Goal: Information Seeking & Learning: Learn about a topic

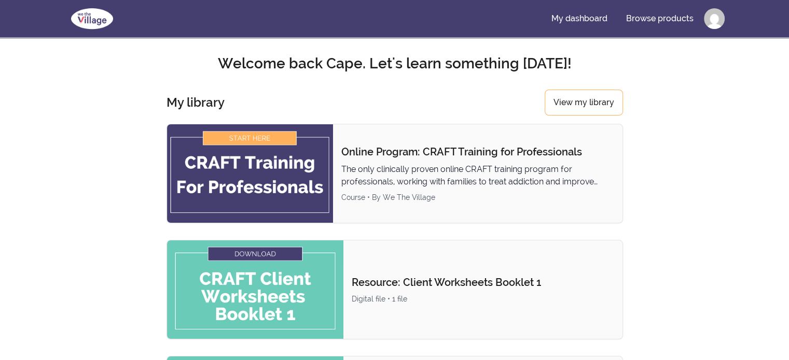
click at [363, 198] on div "Course • By We The Village" at bounding box center [477, 197] width 273 height 10
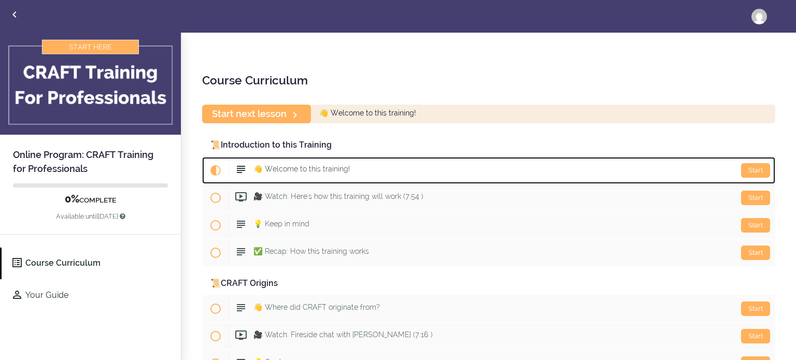
click at [438, 161] on div "Start 👋 Welcome to this training!" at bounding box center [502, 170] width 546 height 25
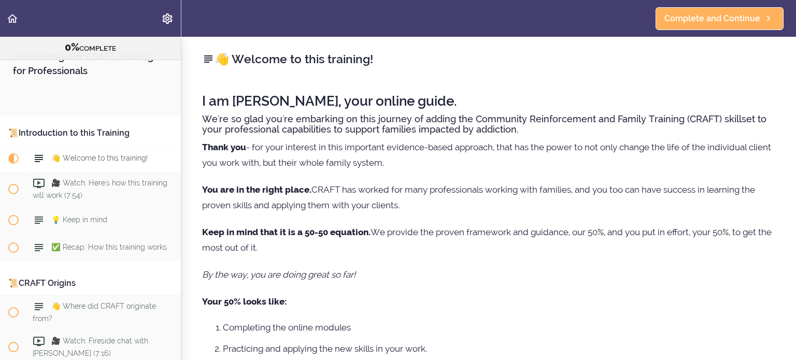
scroll to position [82, 0]
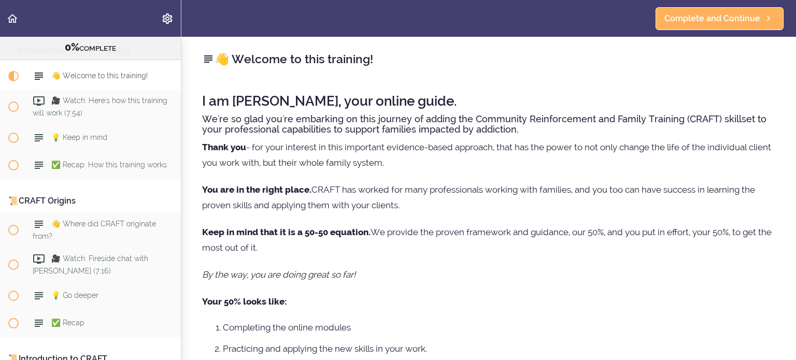
click at [438, 161] on p "Thank you - for your interest in this important evidence-based approach, that h…" at bounding box center [488, 154] width 573 height 31
click at [398, 161] on p "Thank you - for your interest in this important evidence-based approach, that h…" at bounding box center [488, 154] width 573 height 31
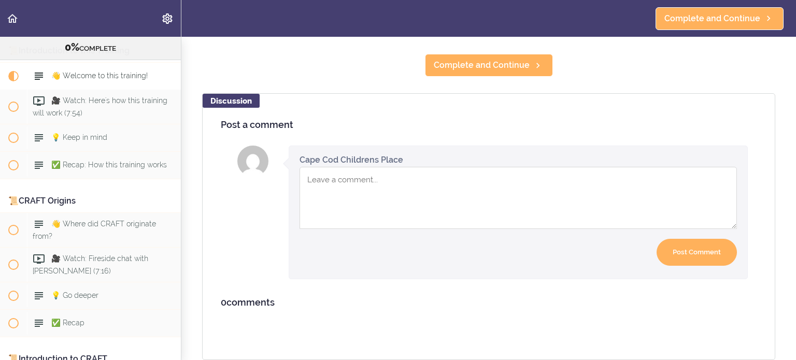
scroll to position [417, 0]
click at [415, 184] on textarea "Comment box" at bounding box center [519, 198] width 438 height 62
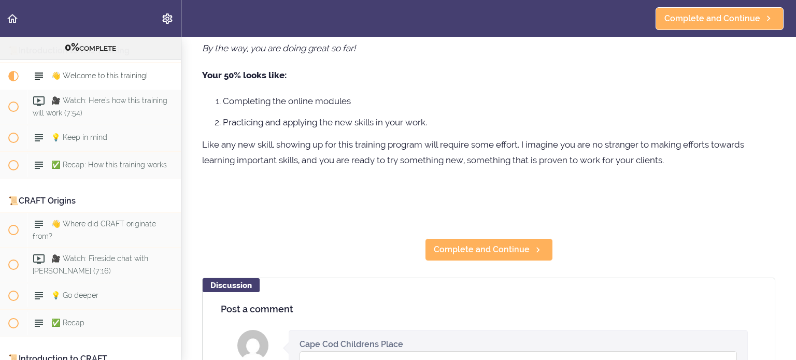
scroll to position [212, 0]
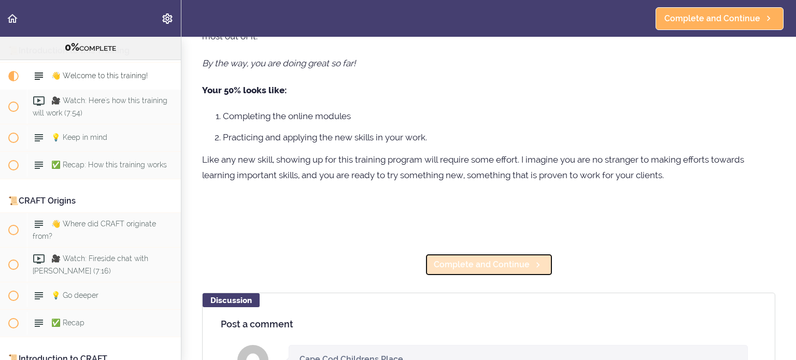
click at [458, 260] on span "Complete and Continue" at bounding box center [482, 265] width 96 height 12
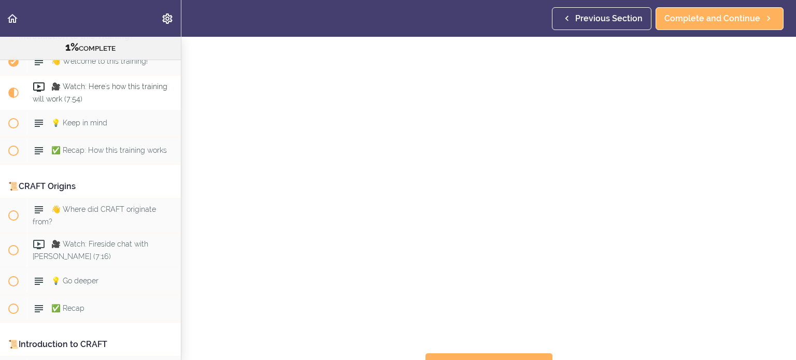
scroll to position [45, 0]
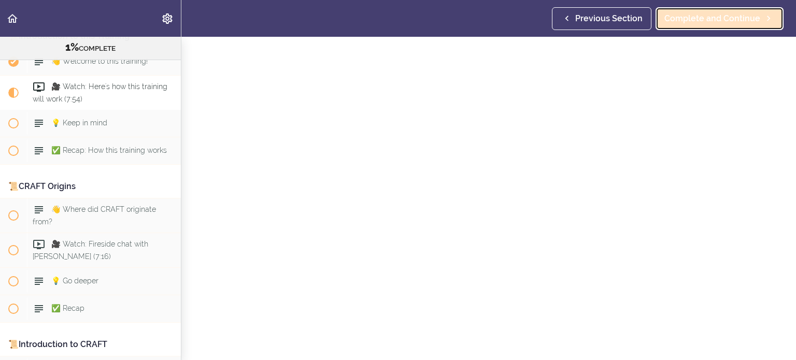
click at [724, 25] on link "Complete and Continue" at bounding box center [720, 18] width 128 height 23
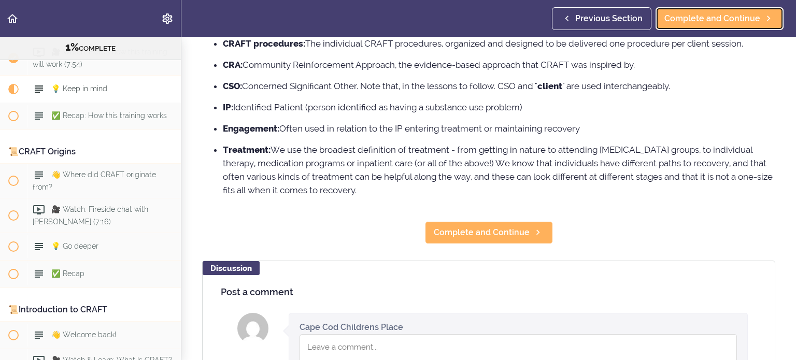
scroll to position [120, 0]
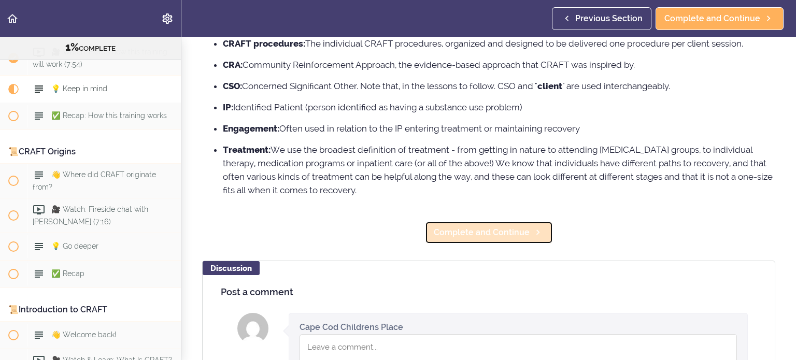
click at [534, 228] on icon at bounding box center [538, 232] width 12 height 11
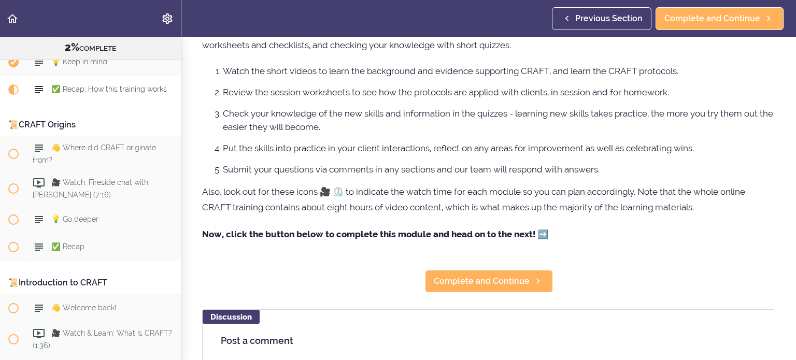
scroll to position [104, 0]
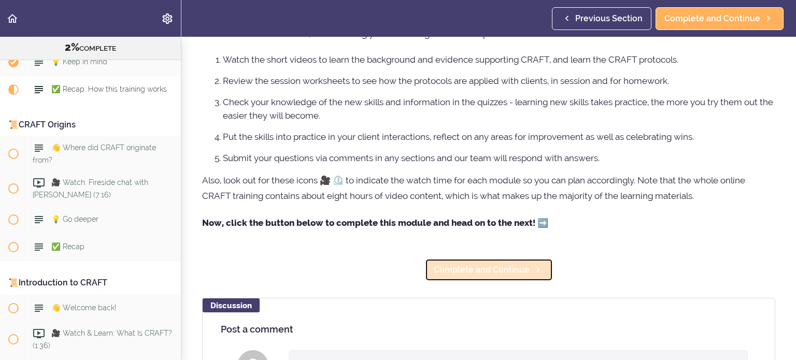
click at [487, 272] on span "Complete and Continue" at bounding box center [482, 270] width 96 height 12
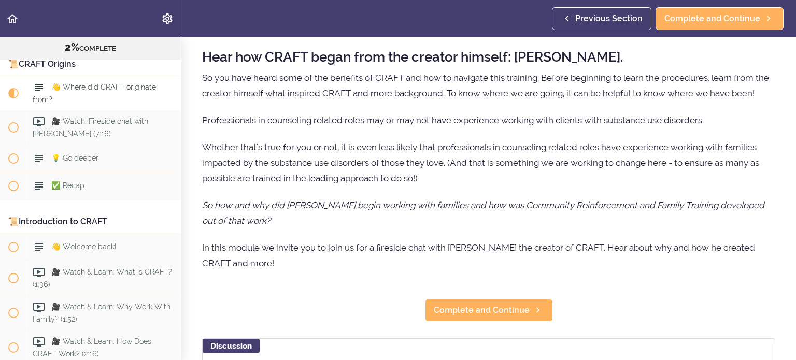
scroll to position [44, 0]
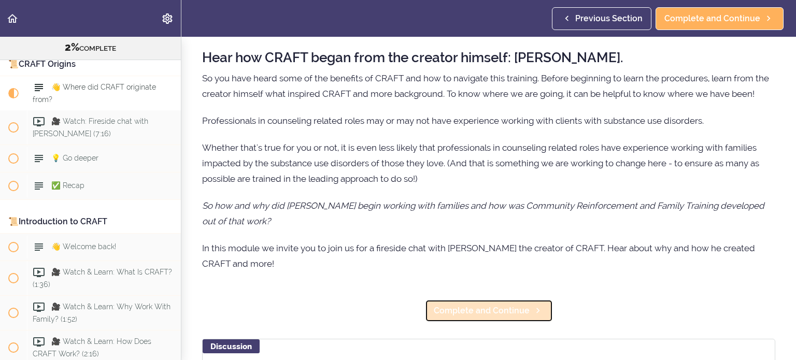
click at [478, 317] on span "Complete and Continue" at bounding box center [482, 311] width 96 height 12
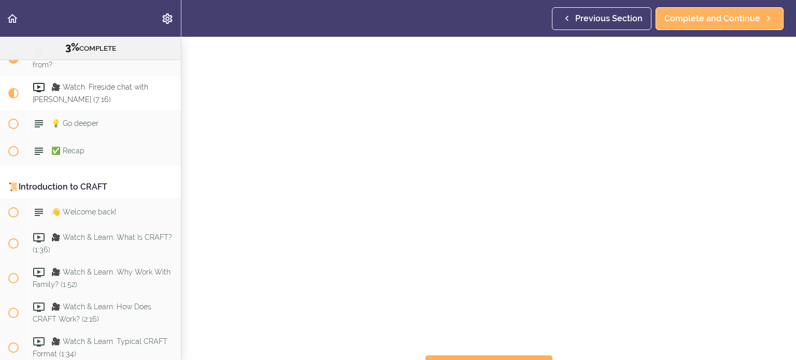
scroll to position [68, 0]
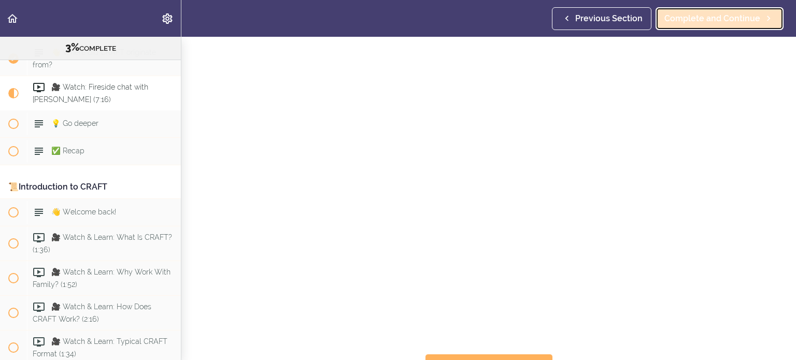
click at [694, 16] on span "Complete and Continue" at bounding box center [713, 18] width 96 height 12
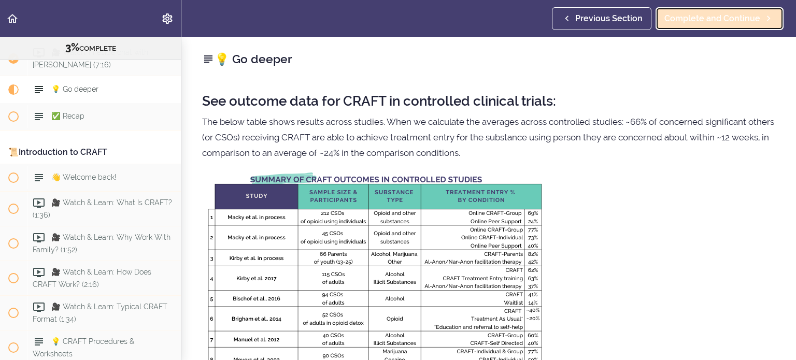
click at [708, 14] on span "Complete and Continue" at bounding box center [713, 18] width 96 height 12
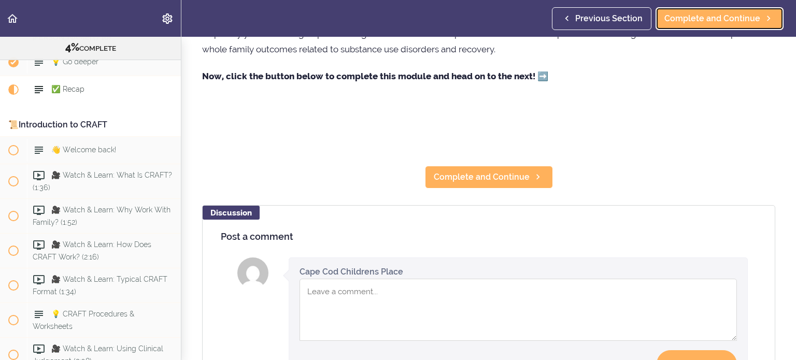
scroll to position [263, 0]
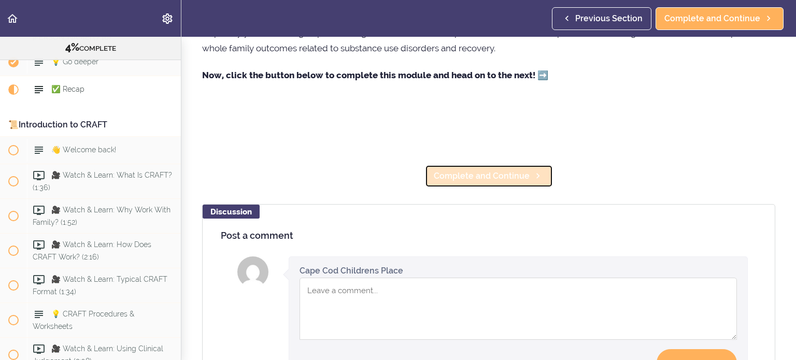
click at [502, 177] on span "Complete and Continue" at bounding box center [482, 176] width 96 height 12
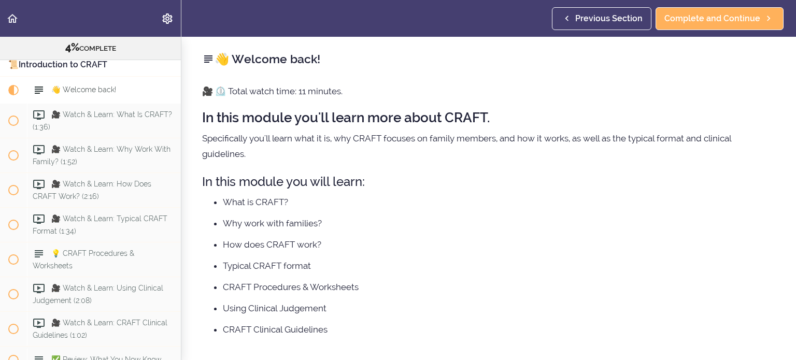
scroll to position [31, 0]
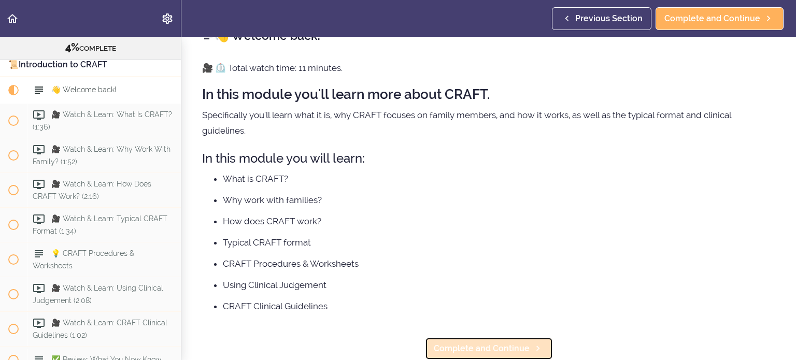
click at [459, 343] on span "Complete and Continue" at bounding box center [482, 349] width 96 height 12
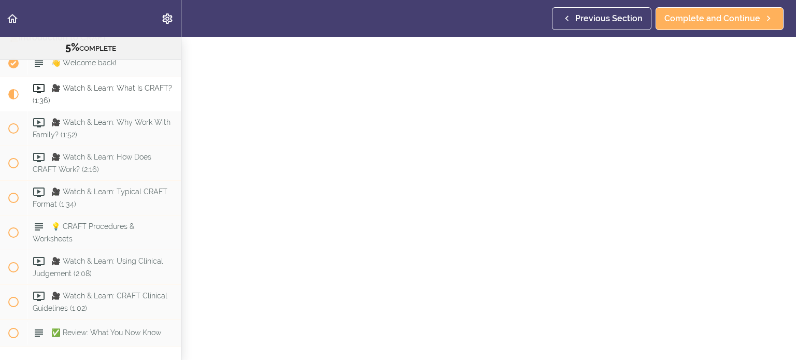
scroll to position [54, 0]
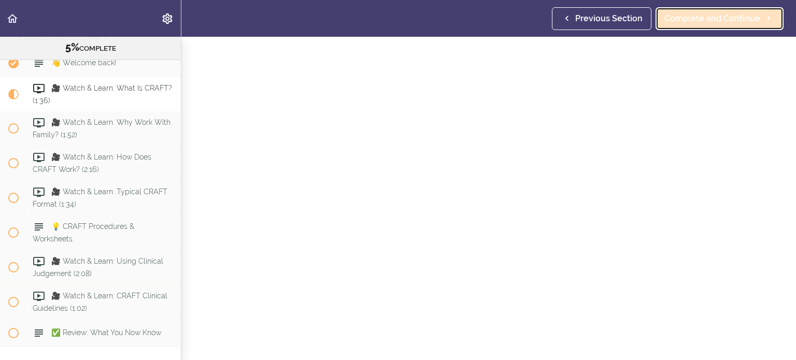
click at [732, 24] on span "Complete and Continue" at bounding box center [713, 18] width 96 height 12
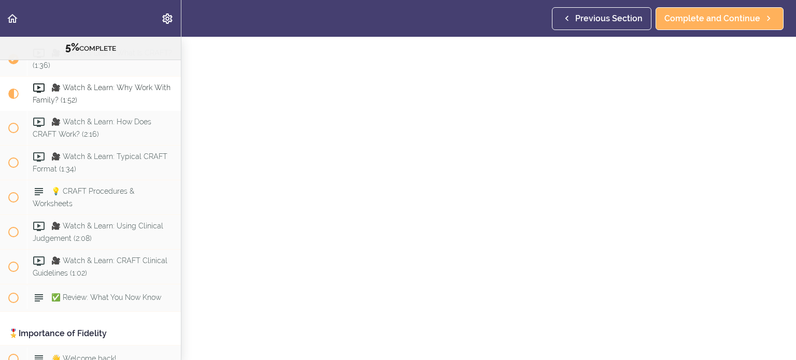
scroll to position [47, 0]
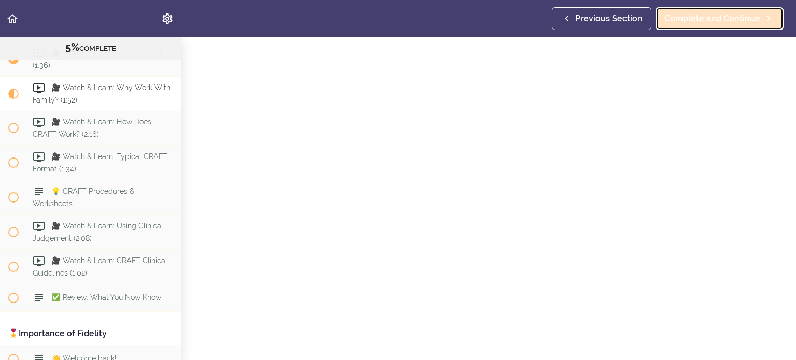
click at [728, 15] on span "Complete and Continue" at bounding box center [713, 18] width 96 height 12
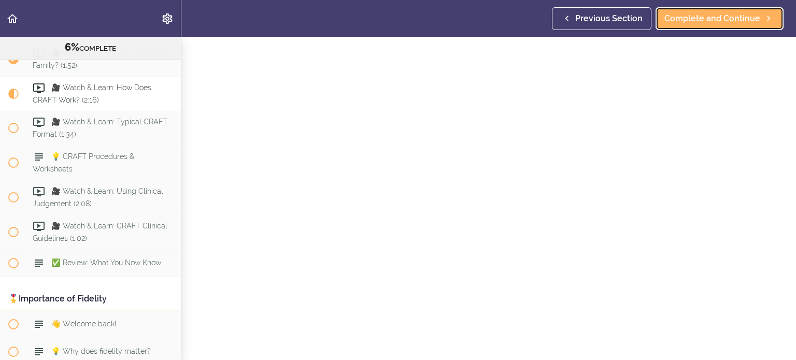
scroll to position [60, 0]
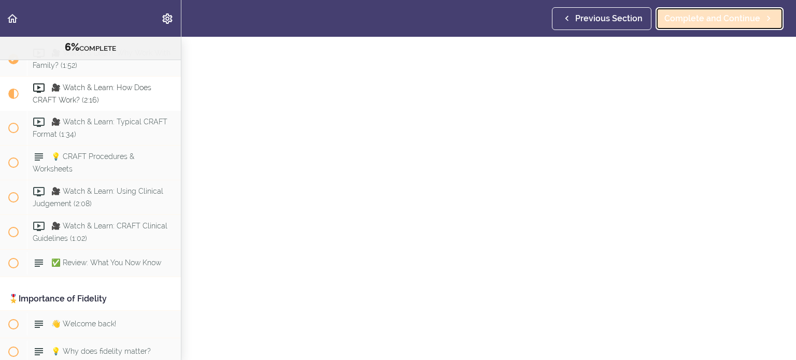
click at [688, 16] on span "Complete and Continue" at bounding box center [713, 18] width 96 height 12
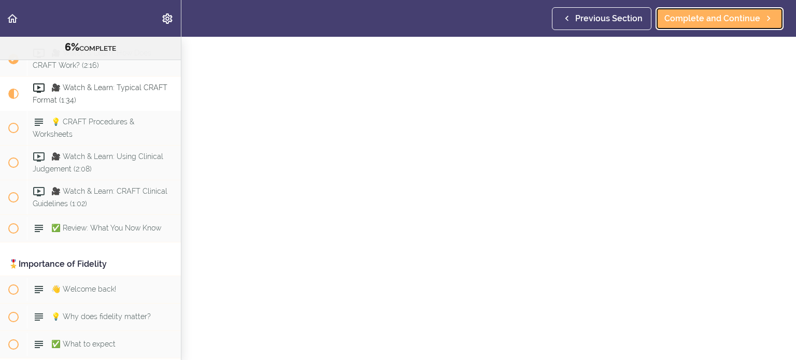
scroll to position [50, 0]
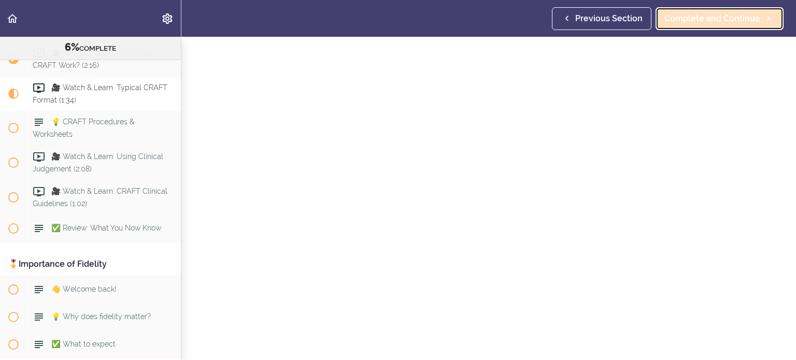
click at [731, 21] on span "Complete and Continue" at bounding box center [713, 18] width 96 height 12
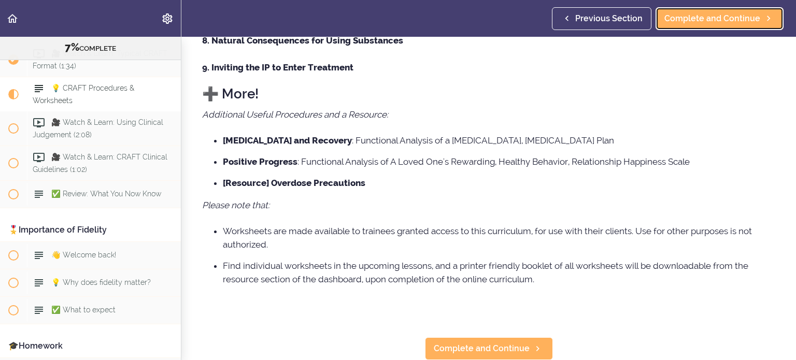
scroll to position [397, 0]
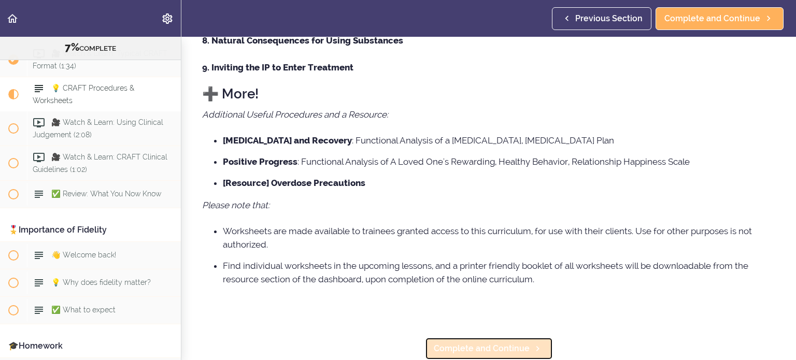
click at [508, 347] on link "Complete and Continue" at bounding box center [489, 349] width 128 height 23
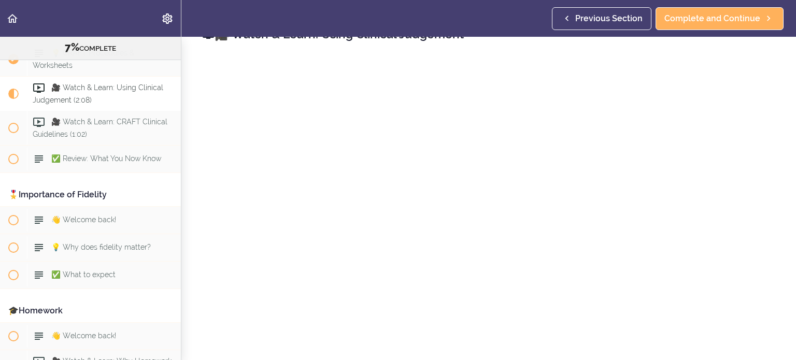
scroll to position [26, 0]
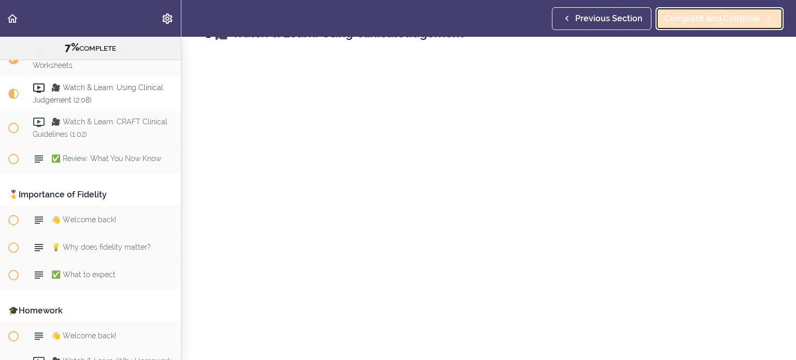
click at [682, 22] on span "Complete and Continue" at bounding box center [713, 18] width 96 height 12
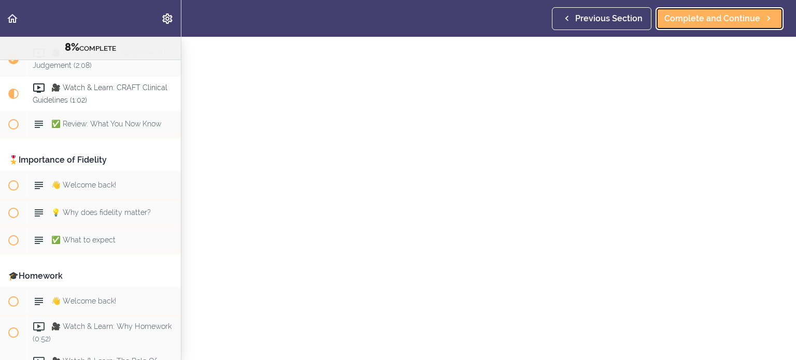
scroll to position [46, 0]
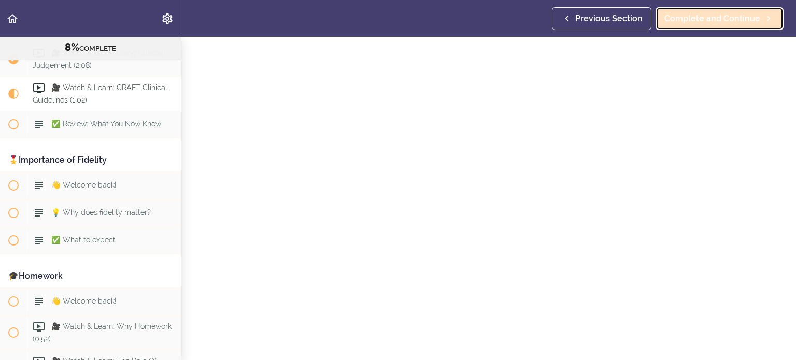
click at [695, 22] on span "Complete and Continue" at bounding box center [713, 18] width 96 height 12
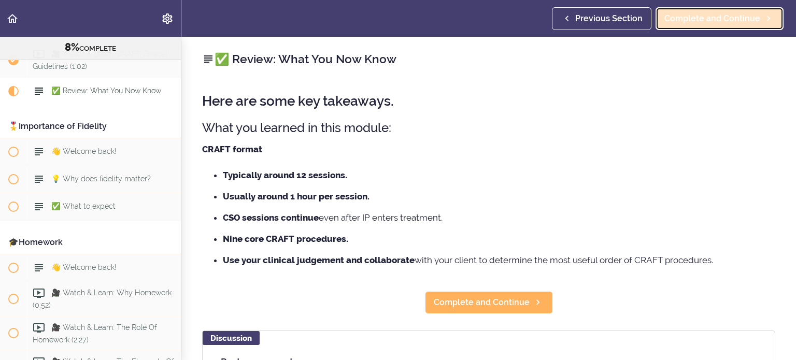
scroll to position [648, 0]
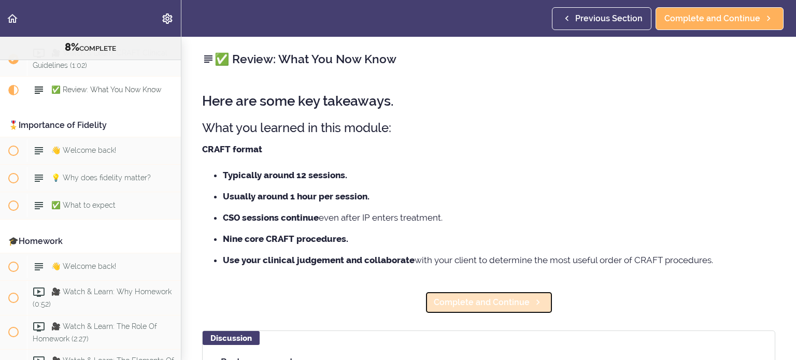
click at [509, 302] on span "Complete and Continue" at bounding box center [482, 303] width 96 height 12
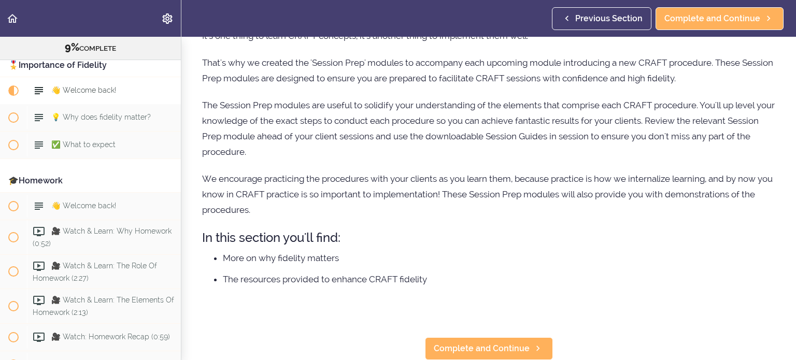
scroll to position [93, 0]
click at [453, 343] on span "Complete and Continue" at bounding box center [482, 349] width 96 height 12
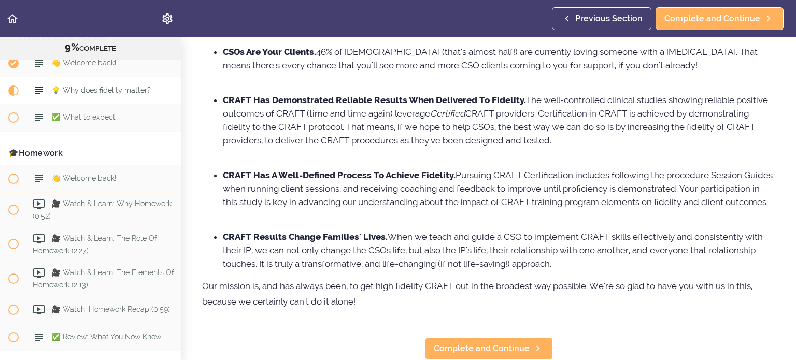
scroll to position [142, 0]
click at [446, 343] on span "Complete and Continue" at bounding box center [482, 349] width 96 height 12
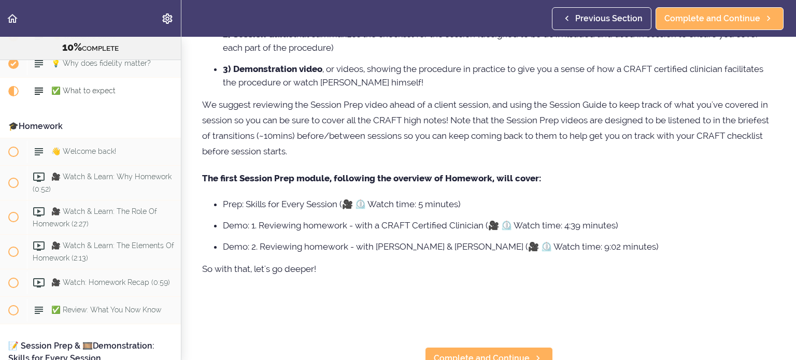
scroll to position [208, 0]
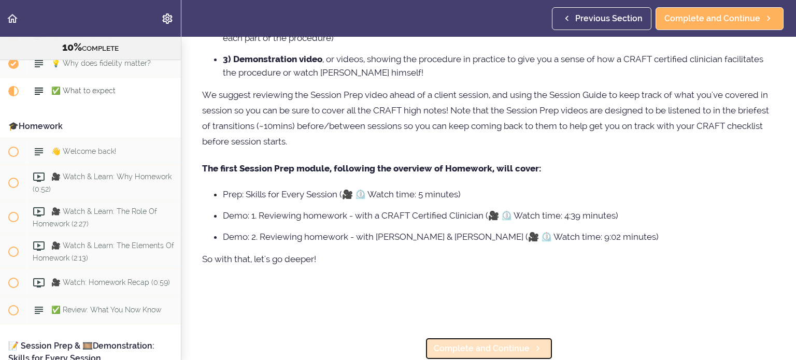
click at [489, 343] on span "Complete and Continue" at bounding box center [482, 349] width 96 height 12
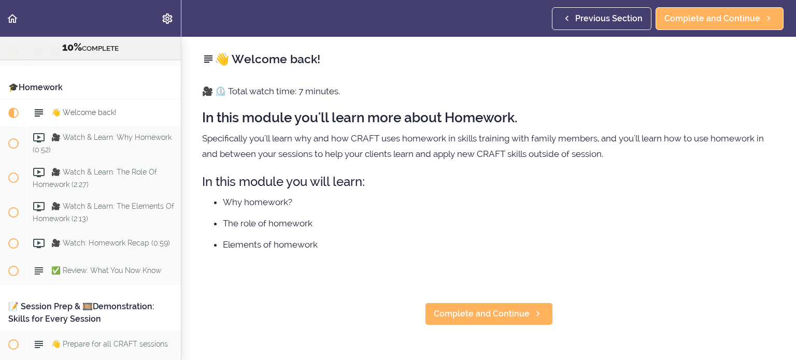
scroll to position [825, 0]
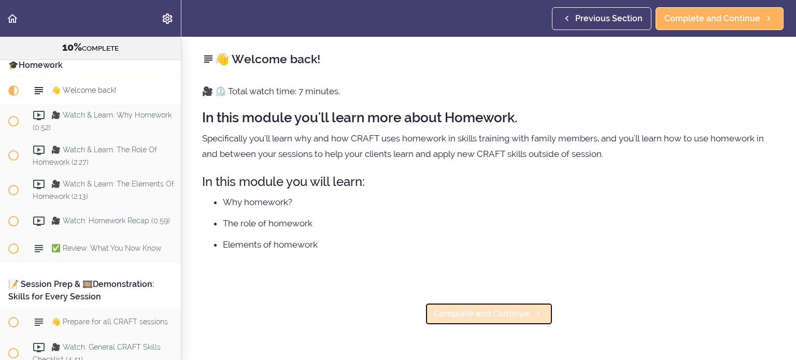
click at [472, 310] on span "Complete and Continue" at bounding box center [482, 314] width 96 height 12
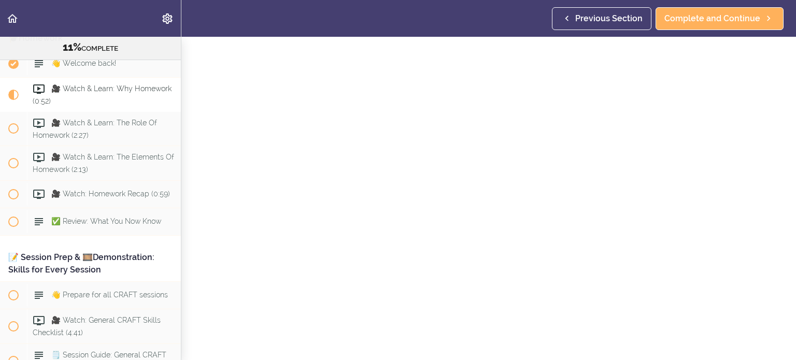
scroll to position [39, 0]
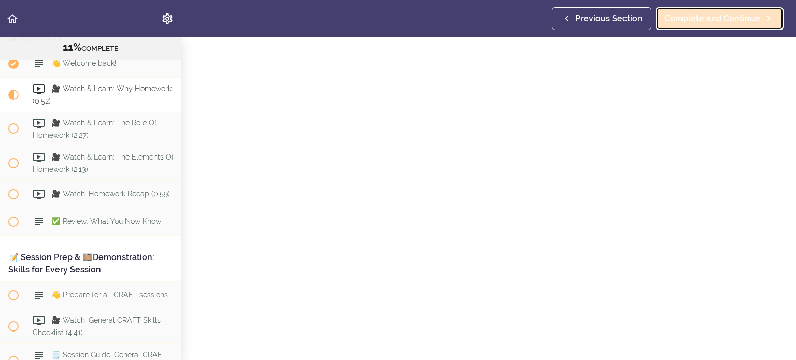
click at [693, 22] on span "Complete and Continue" at bounding box center [713, 18] width 96 height 12
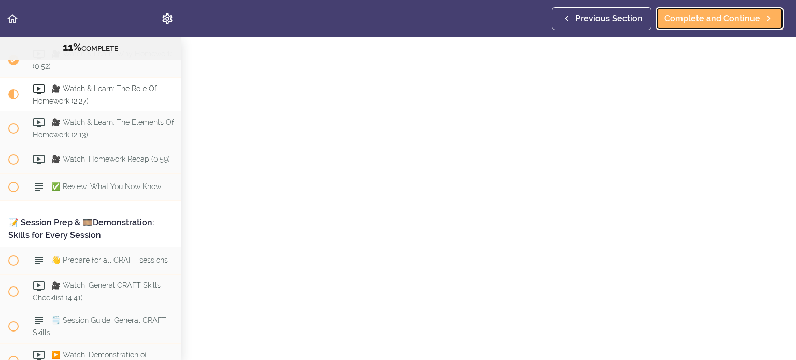
scroll to position [60, 0]
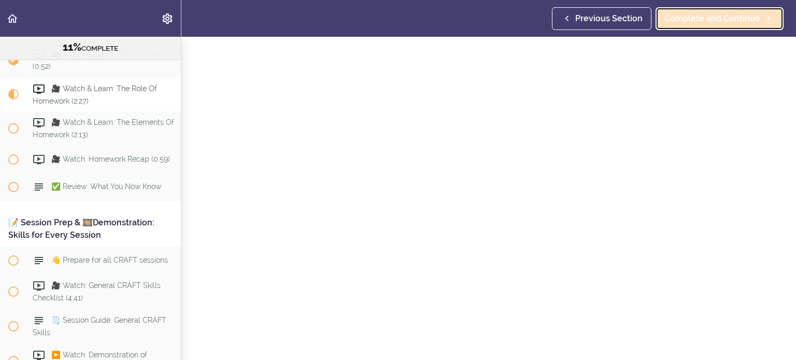
click at [716, 16] on span "Complete and Continue" at bounding box center [713, 18] width 96 height 12
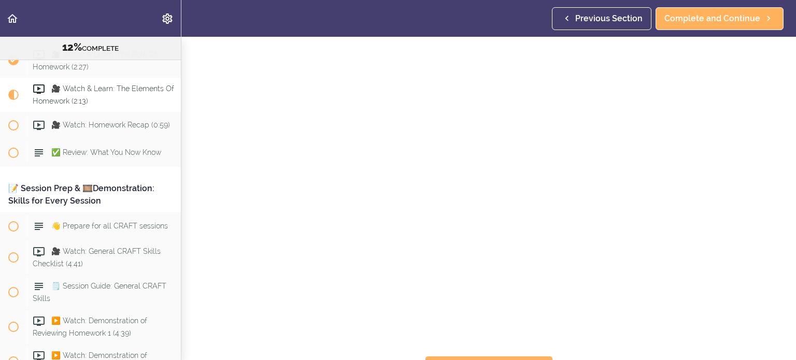
scroll to position [61, 0]
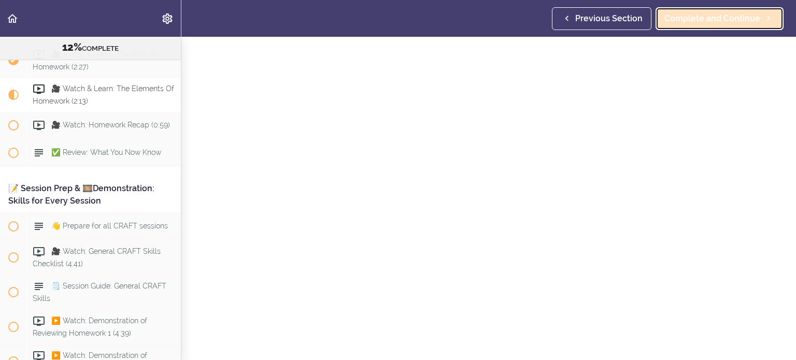
click at [691, 25] on link "Complete and Continue" at bounding box center [720, 18] width 128 height 23
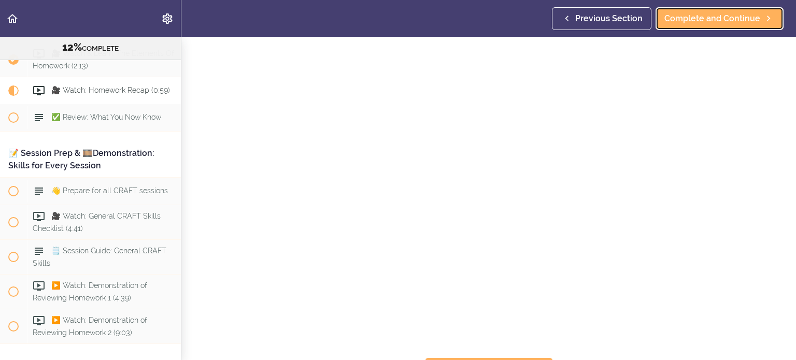
scroll to position [65, 0]
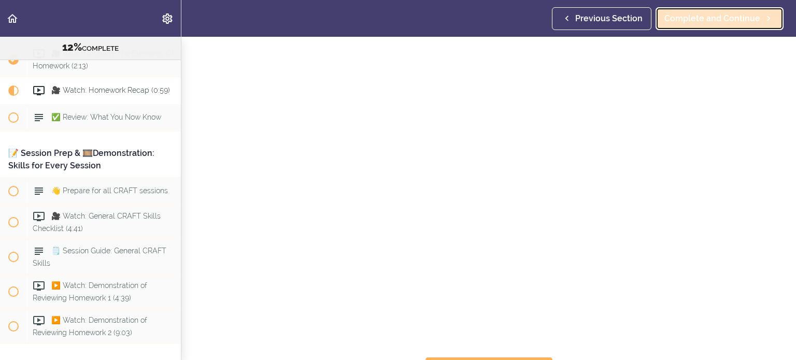
click at [721, 23] on span "Complete and Continue" at bounding box center [713, 18] width 96 height 12
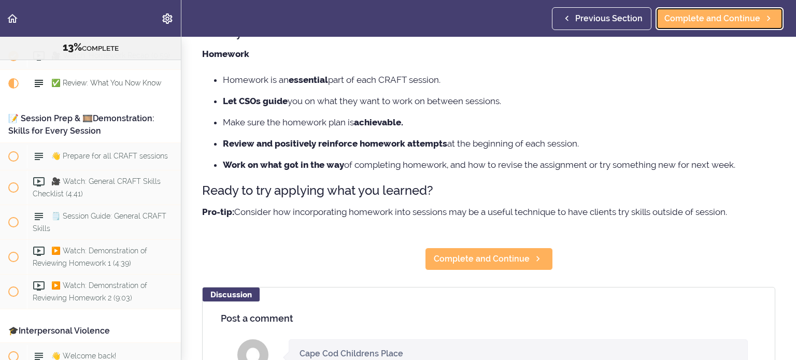
scroll to position [95, 0]
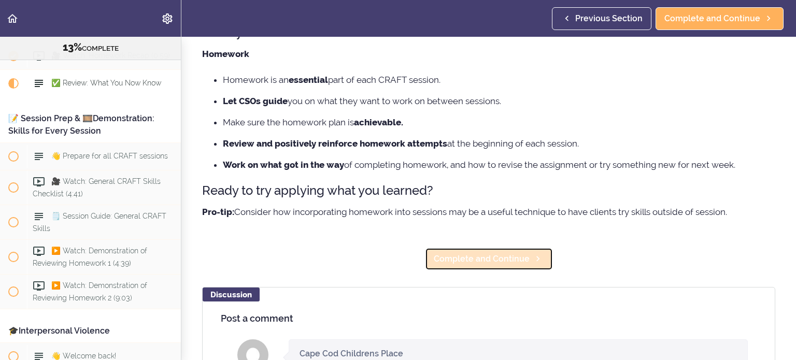
click at [465, 255] on span "Complete and Continue" at bounding box center [482, 259] width 96 height 12
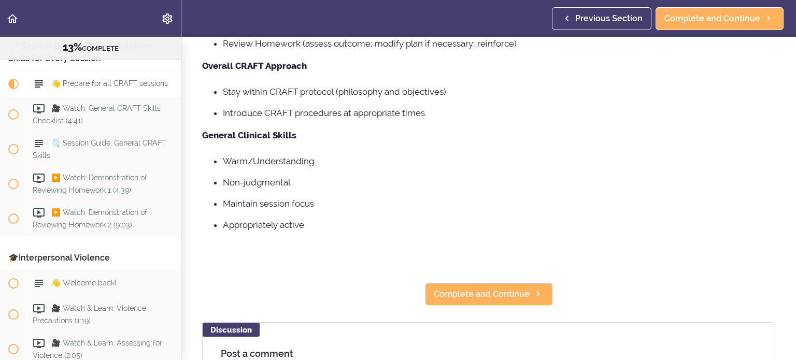
scroll to position [192, 0]
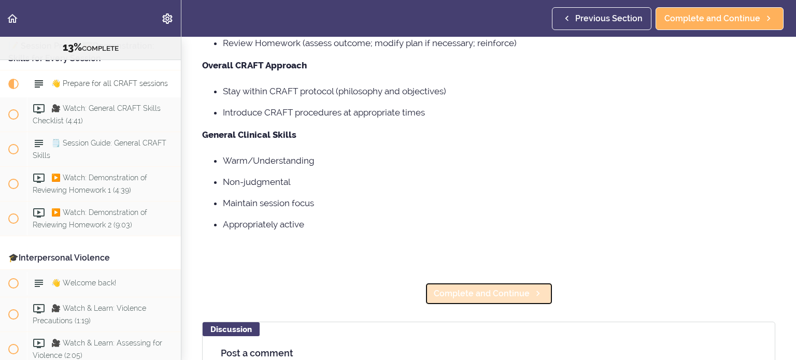
click at [466, 291] on span "Complete and Continue" at bounding box center [482, 294] width 96 height 12
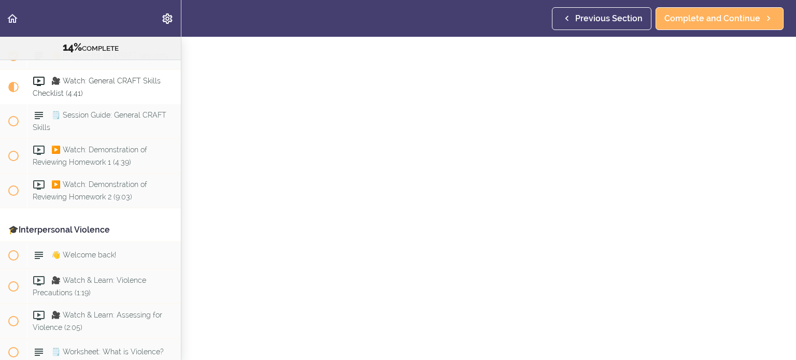
scroll to position [63, 0]
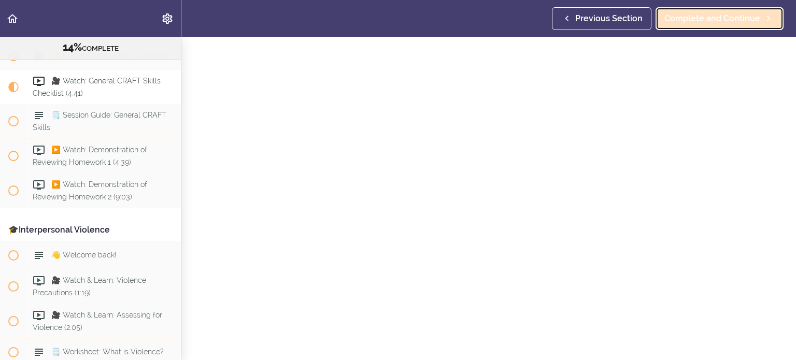
click at [721, 29] on link "Complete and Continue" at bounding box center [720, 18] width 128 height 23
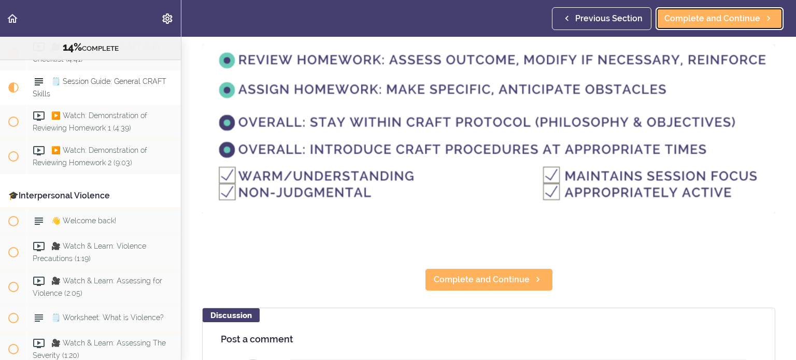
scroll to position [87, 0]
click at [690, 85] on img at bounding box center [488, 129] width 573 height 169
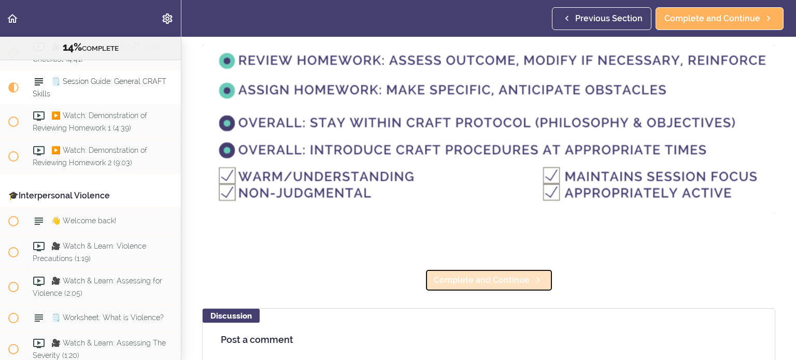
click at [512, 274] on span "Complete and Continue" at bounding box center [482, 280] width 96 height 12
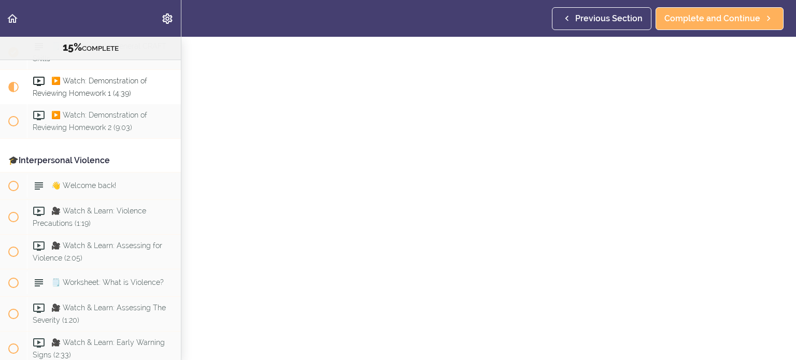
scroll to position [52, 0]
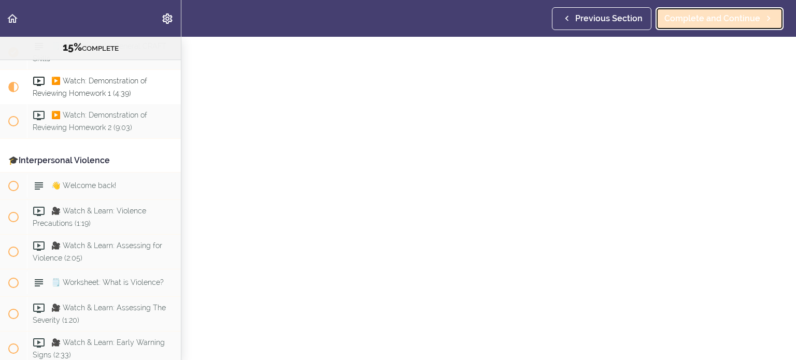
click at [718, 20] on span "Complete and Continue" at bounding box center [713, 18] width 96 height 12
